Goal: Task Accomplishment & Management: Manage account settings

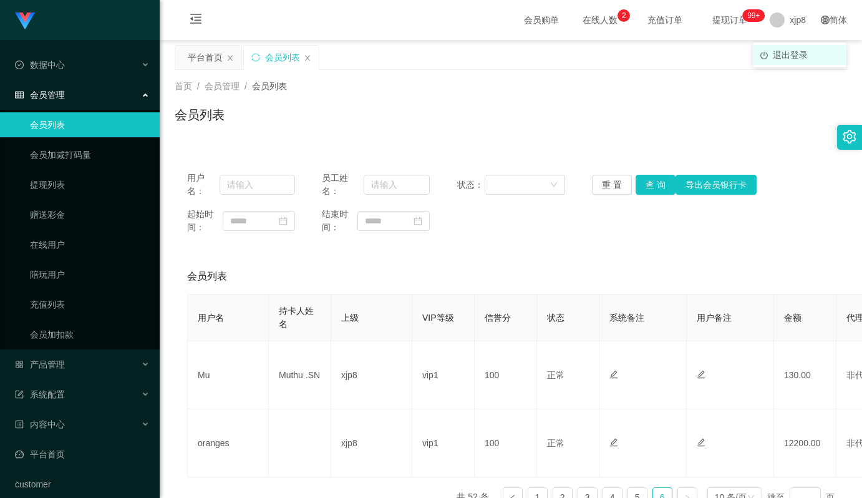
click at [795, 52] on span "退出登录" at bounding box center [790, 55] width 35 height 10
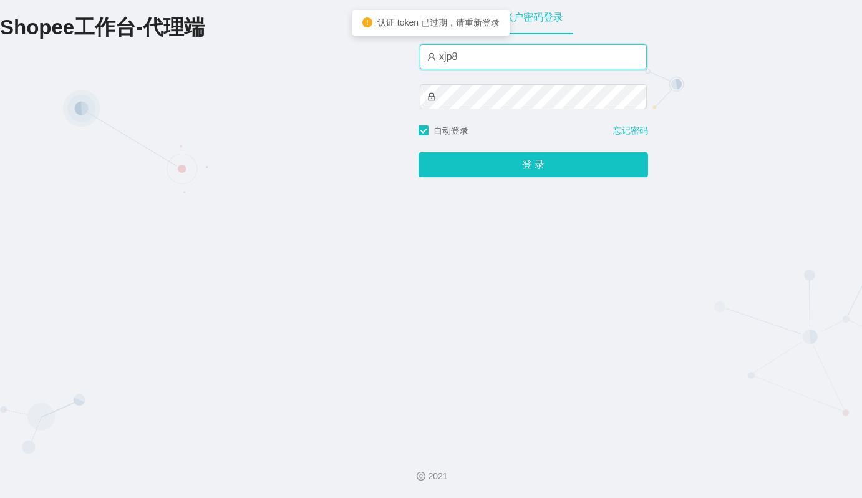
click at [479, 57] on input "xjp8" at bounding box center [533, 56] width 227 height 25
type input "xjp1"
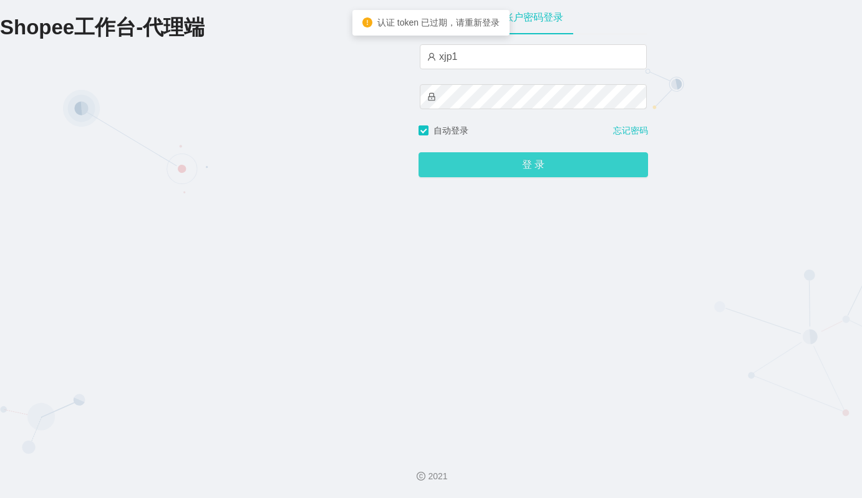
click at [518, 169] on button "登 录" at bounding box center [534, 164] width 230 height 25
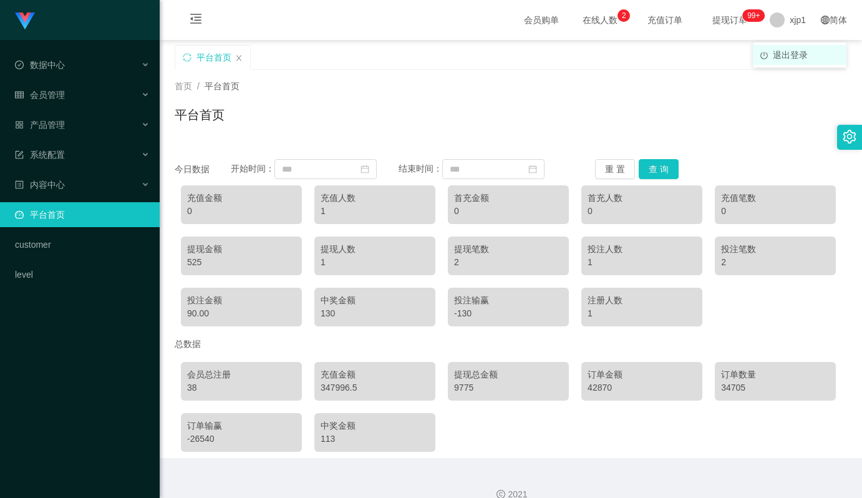
click at [783, 52] on span "退出登录" at bounding box center [790, 55] width 35 height 10
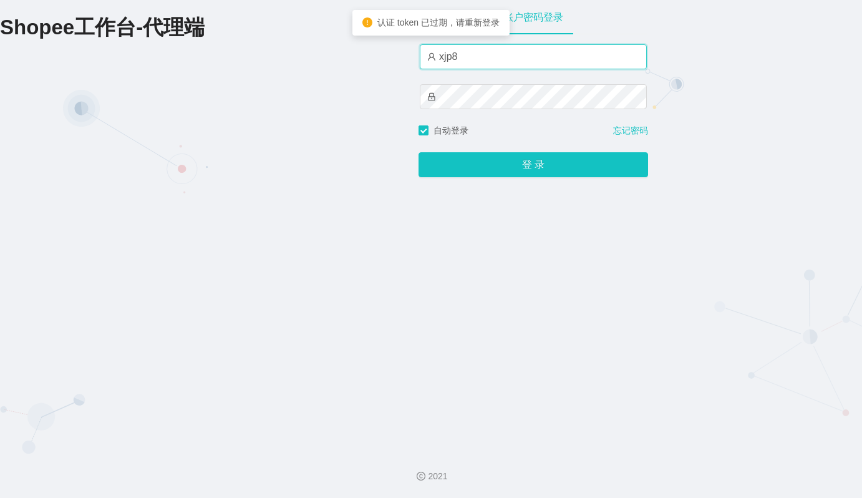
click at [457, 49] on input "xjp8" at bounding box center [533, 56] width 227 height 25
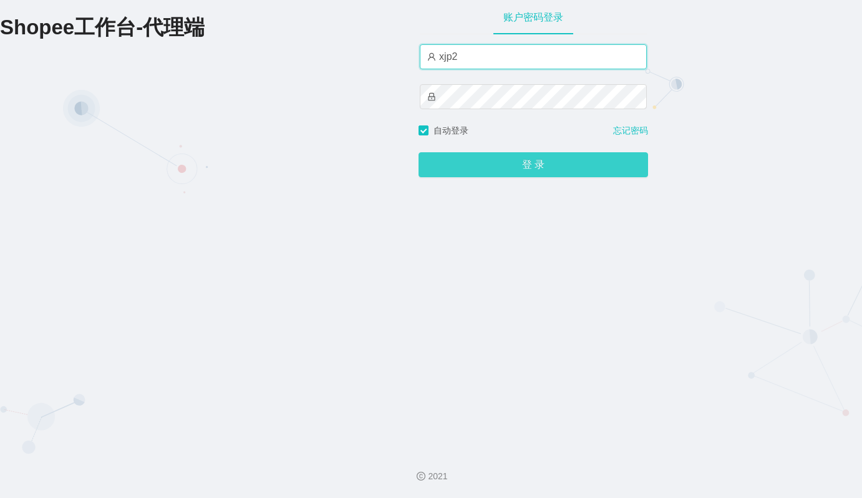
type input "xjp2"
click at [530, 170] on button "登 录" at bounding box center [534, 164] width 230 height 25
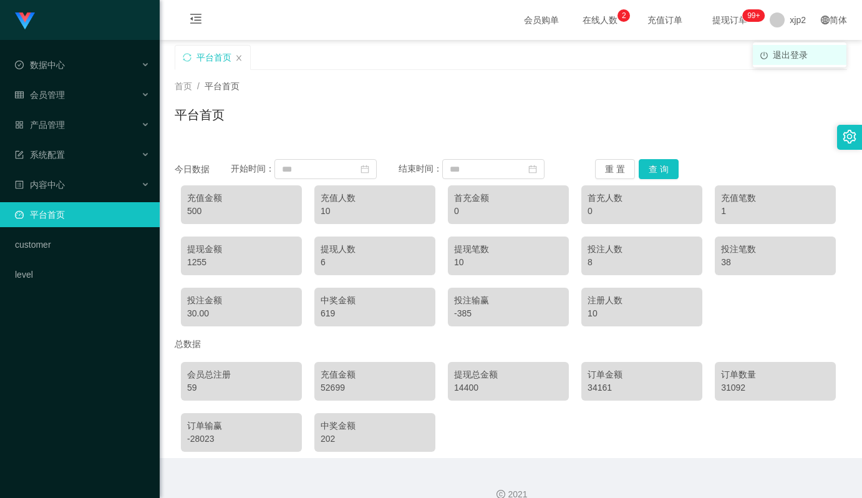
click at [781, 57] on span "退出登录" at bounding box center [790, 55] width 35 height 10
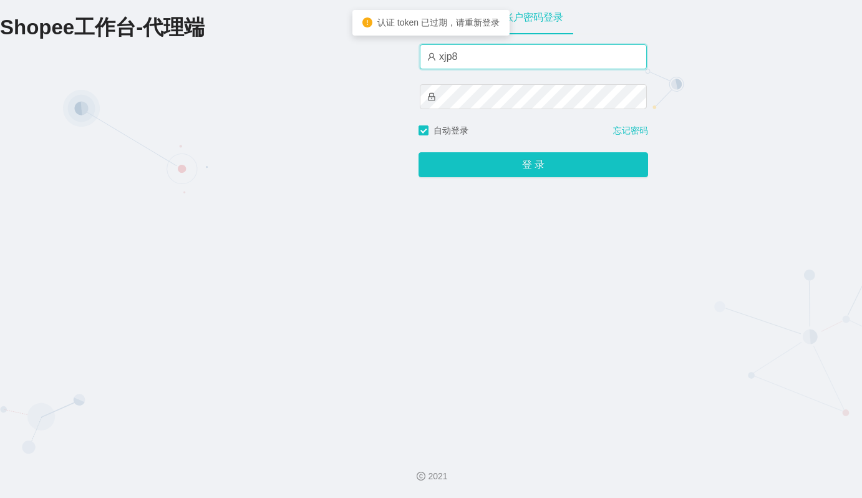
click at [475, 66] on input "xjp8" at bounding box center [533, 56] width 227 height 25
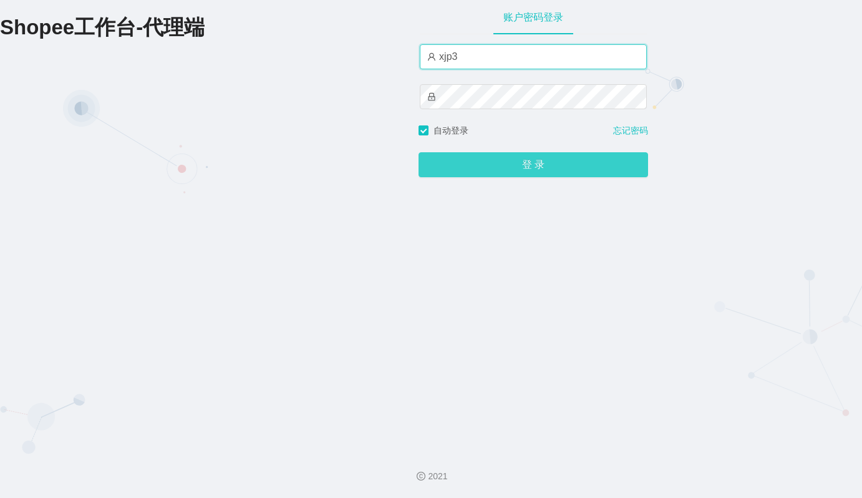
type input "xjp3"
click at [547, 166] on button "登 录" at bounding box center [534, 164] width 230 height 25
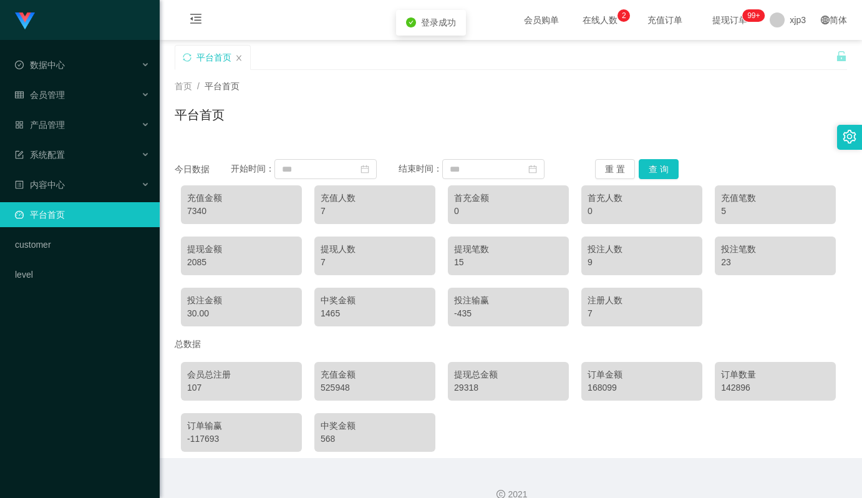
click at [328, 389] on div "525948" at bounding box center [375, 387] width 109 height 13
click at [330, 389] on div "525948" at bounding box center [375, 387] width 109 height 13
click at [344, 388] on div "525948" at bounding box center [375, 387] width 109 height 13
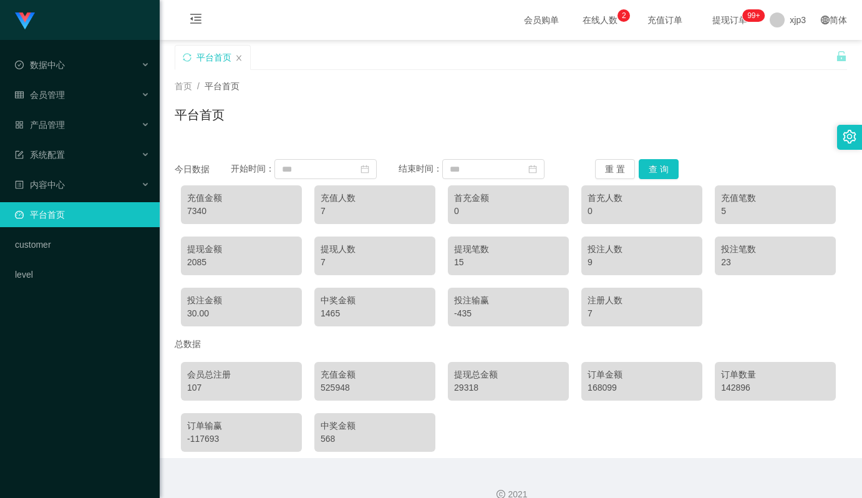
click at [328, 388] on div "525948" at bounding box center [375, 387] width 109 height 13
click at [336, 387] on div "525948" at bounding box center [375, 387] width 109 height 13
click at [342, 387] on div "525948" at bounding box center [375, 387] width 109 height 13
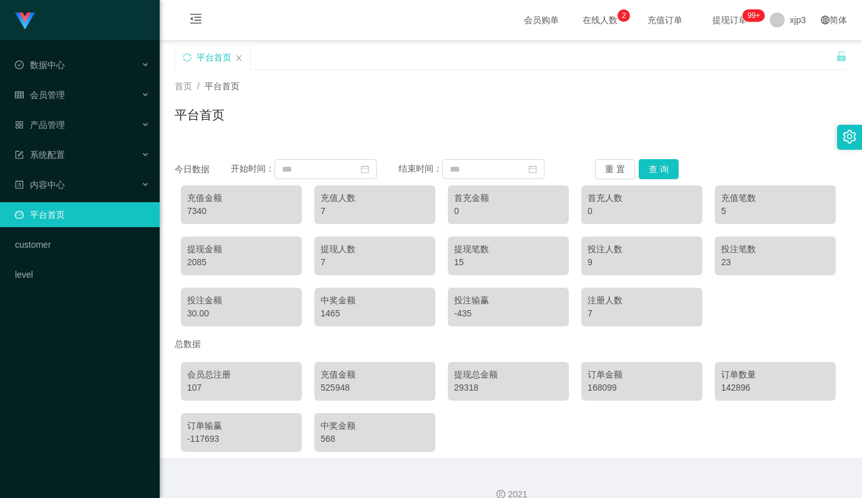
click at [468, 386] on div "29318" at bounding box center [508, 387] width 109 height 13
click at [462, 388] on div "29318" at bounding box center [508, 387] width 109 height 13
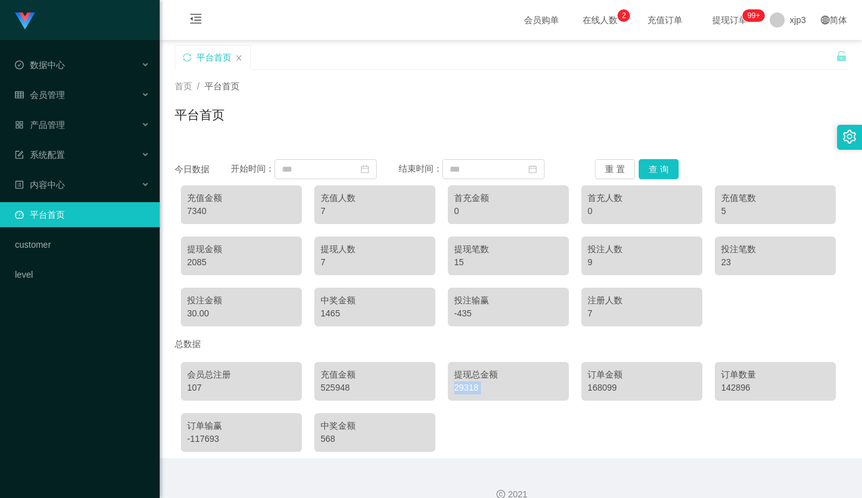
click at [467, 389] on div "29318" at bounding box center [508, 387] width 109 height 13
click at [472, 389] on div "29318" at bounding box center [508, 387] width 109 height 13
